Goal: Navigation & Orientation: Find specific page/section

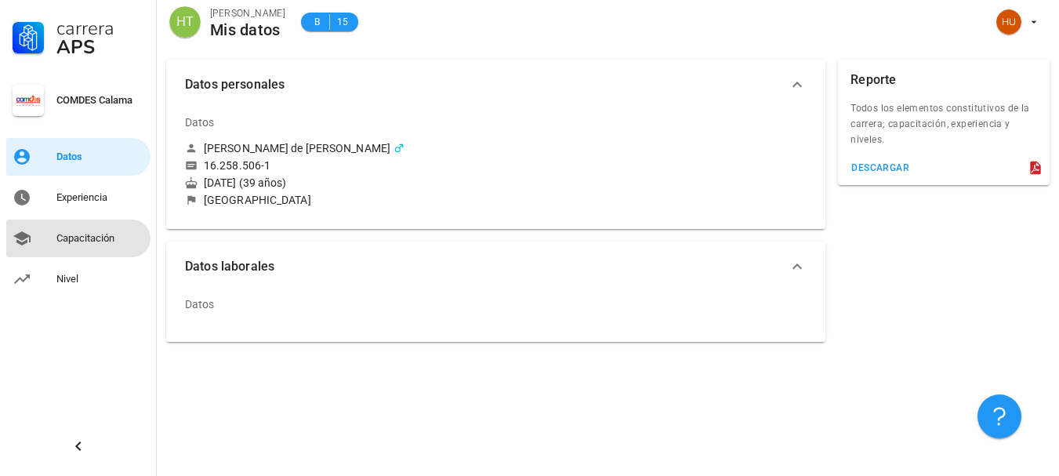
click at [69, 238] on div "Capacitación" at bounding box center [100, 238] width 88 height 13
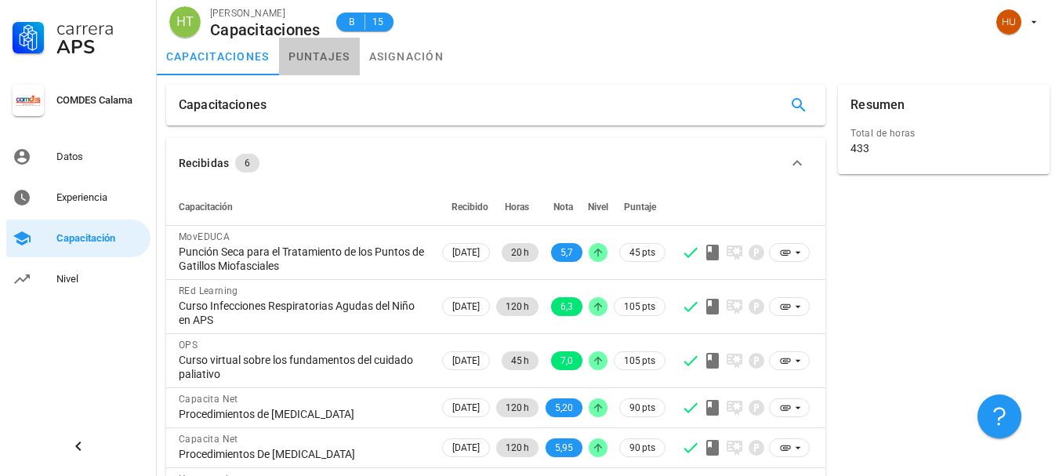
click at [306, 56] on link "puntajes" at bounding box center [319, 57] width 81 height 38
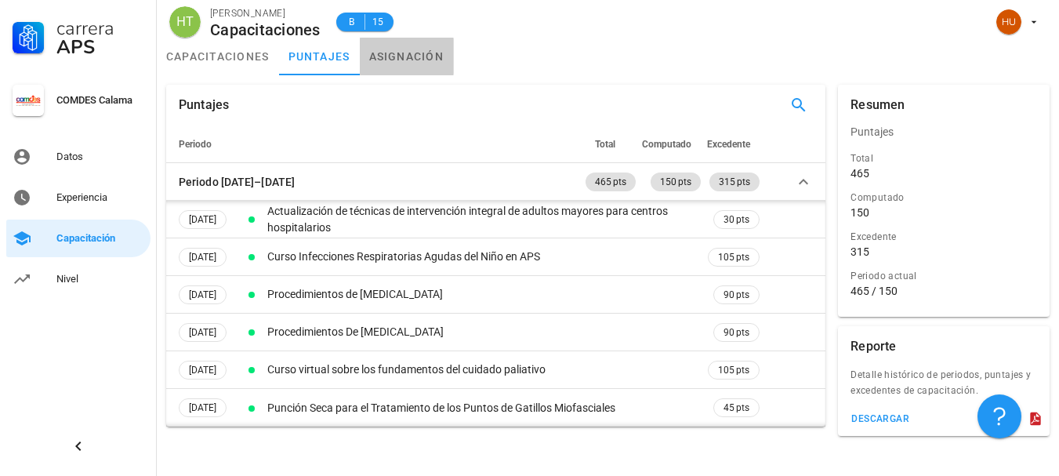
click at [402, 53] on link "asignación" at bounding box center [407, 57] width 94 height 38
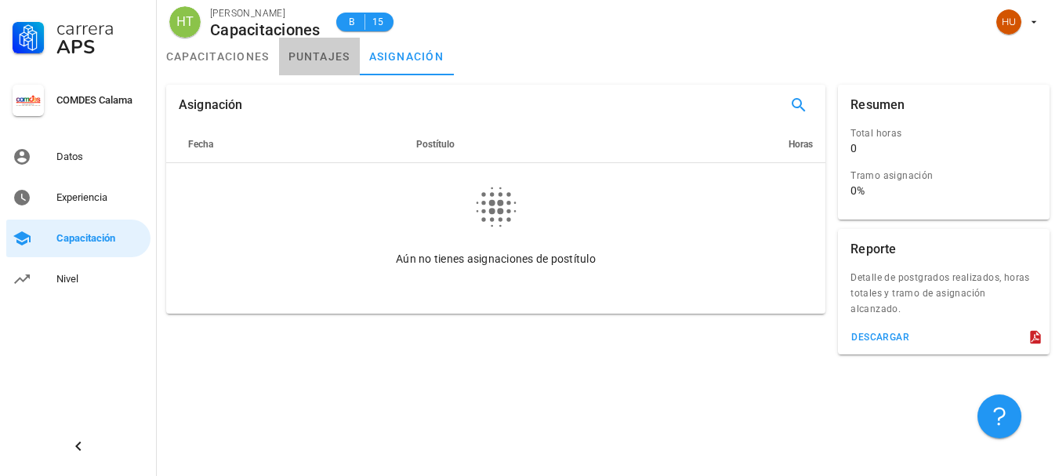
click at [336, 61] on link "puntajes" at bounding box center [319, 57] width 81 height 38
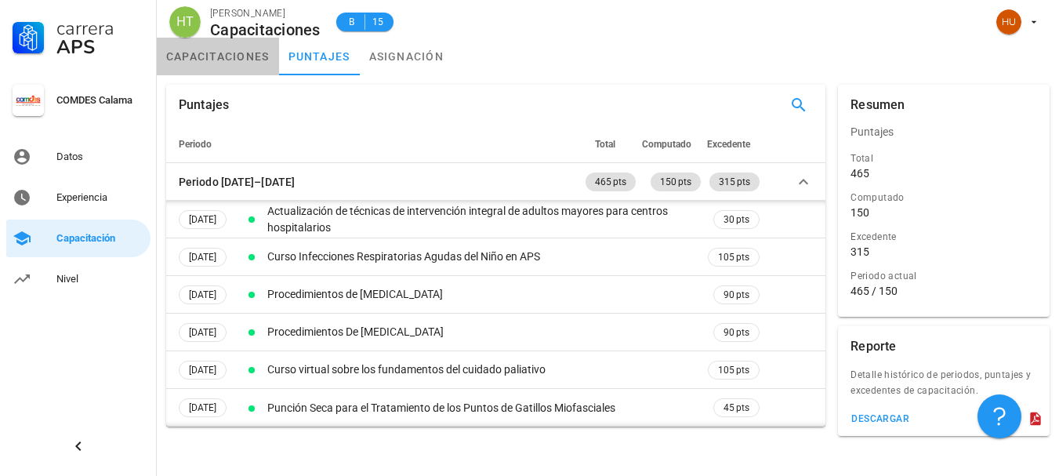
click at [221, 59] on link "capacitaciones" at bounding box center [218, 57] width 122 height 38
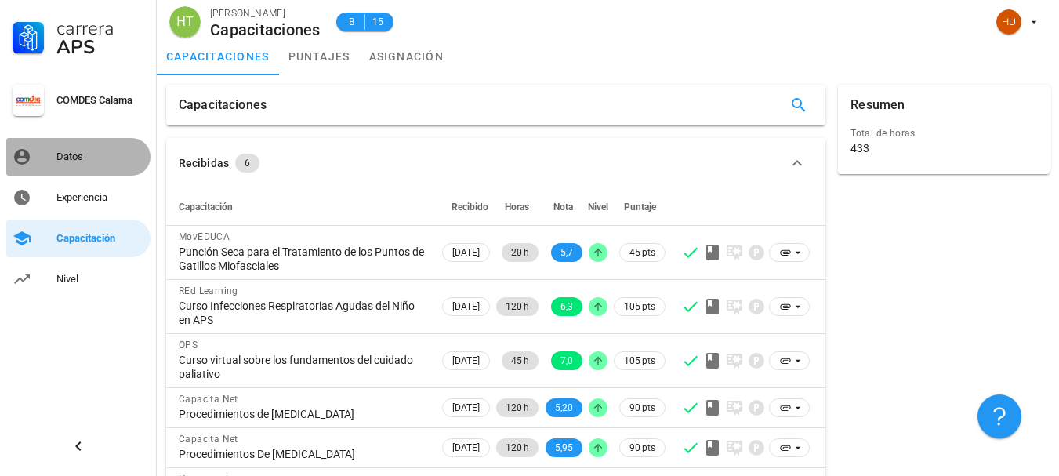
click at [64, 156] on div "Datos" at bounding box center [100, 156] width 88 height 13
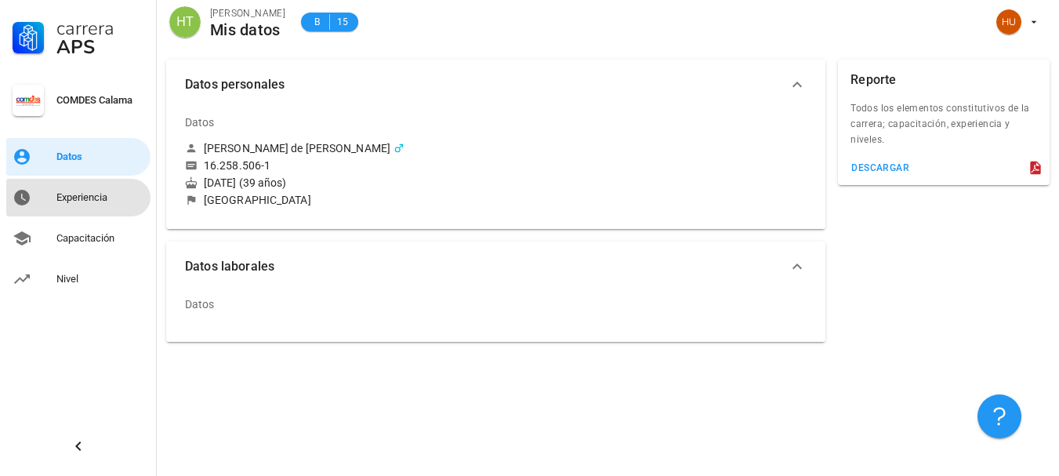
click at [68, 201] on div "Experiencia" at bounding box center [100, 197] width 88 height 13
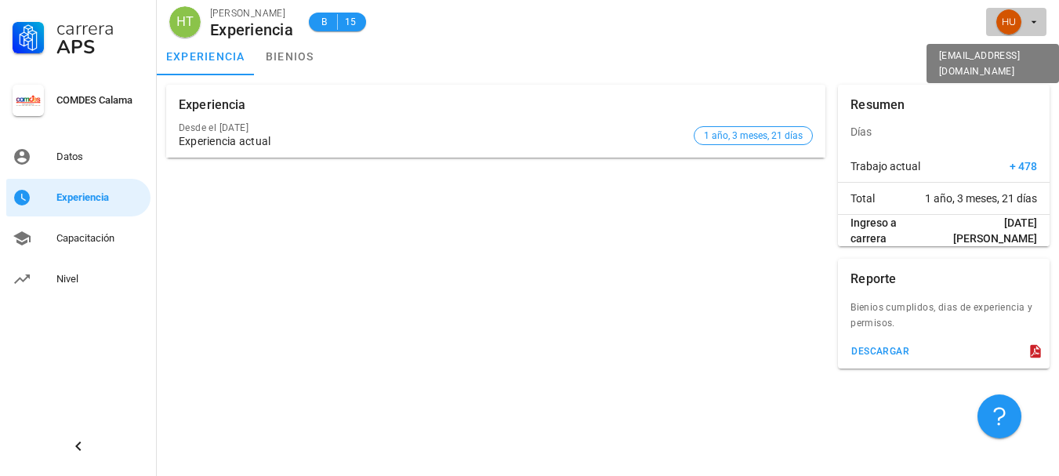
click at [1035, 25] on icon "button" at bounding box center [1033, 22] width 13 height 13
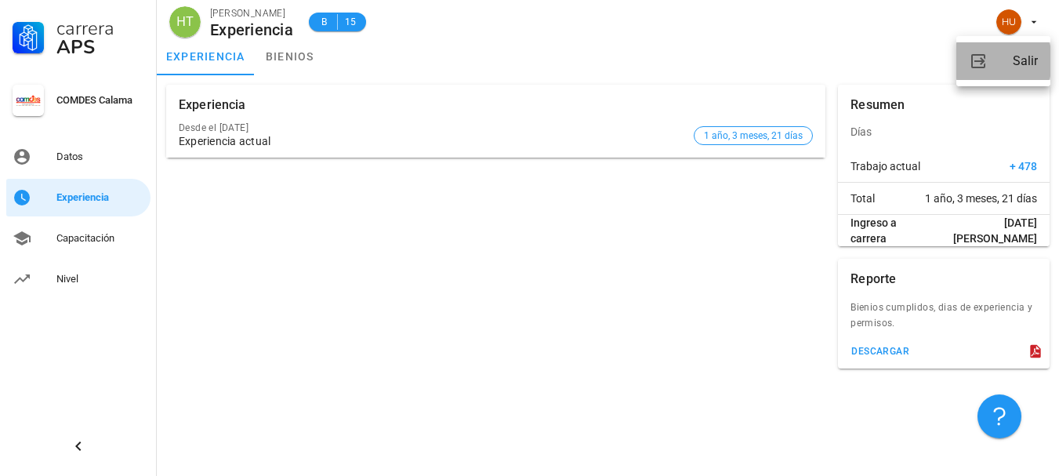
click at [1031, 60] on div "Salir" at bounding box center [1025, 60] width 25 height 31
